Goal: Task Accomplishment & Management: Manage account settings

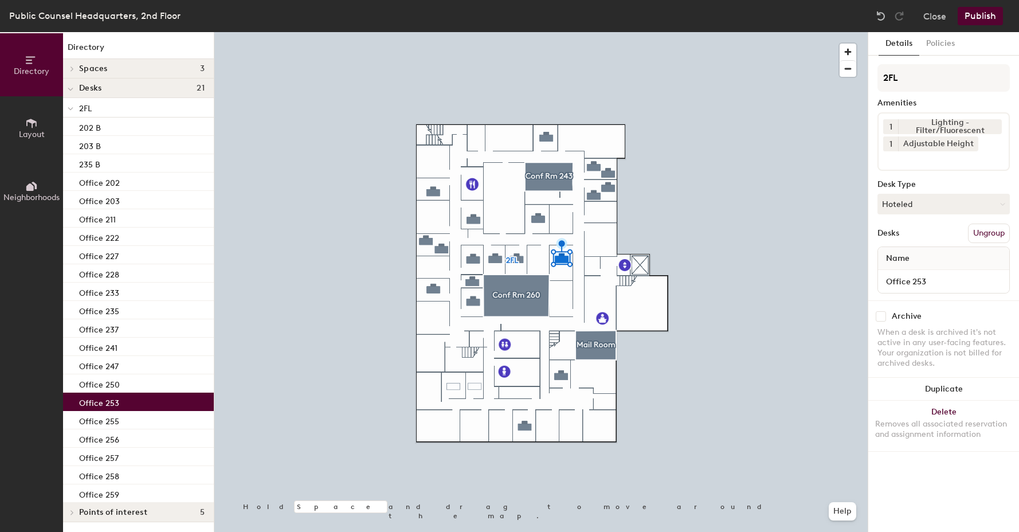
click at [880, 316] on input "checkbox" at bounding box center [881, 316] width 10 height 10
checkbox input "true"
click at [985, 14] on button "Publish" at bounding box center [980, 16] width 45 height 18
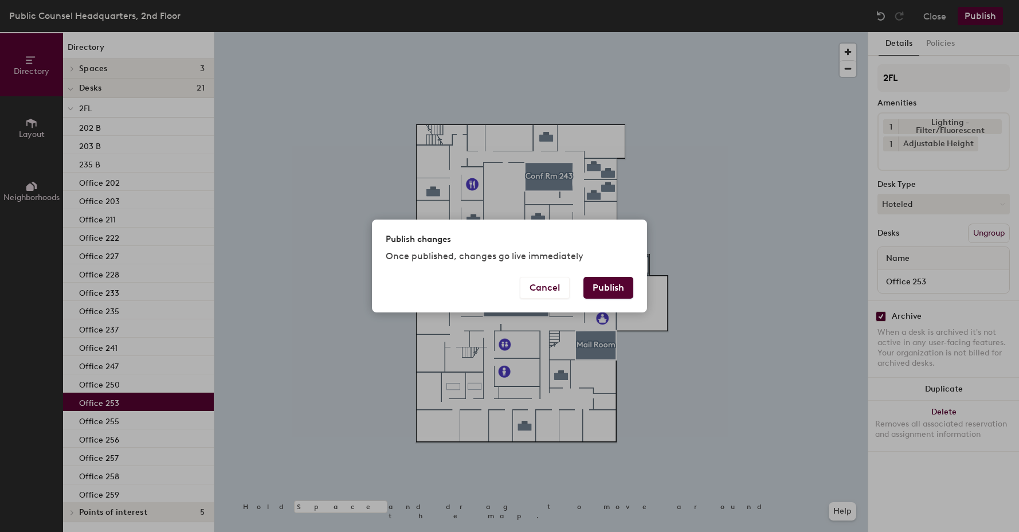
click at [610, 286] on button "Publish" at bounding box center [609, 288] width 50 height 22
